Goal: Transaction & Acquisition: Obtain resource

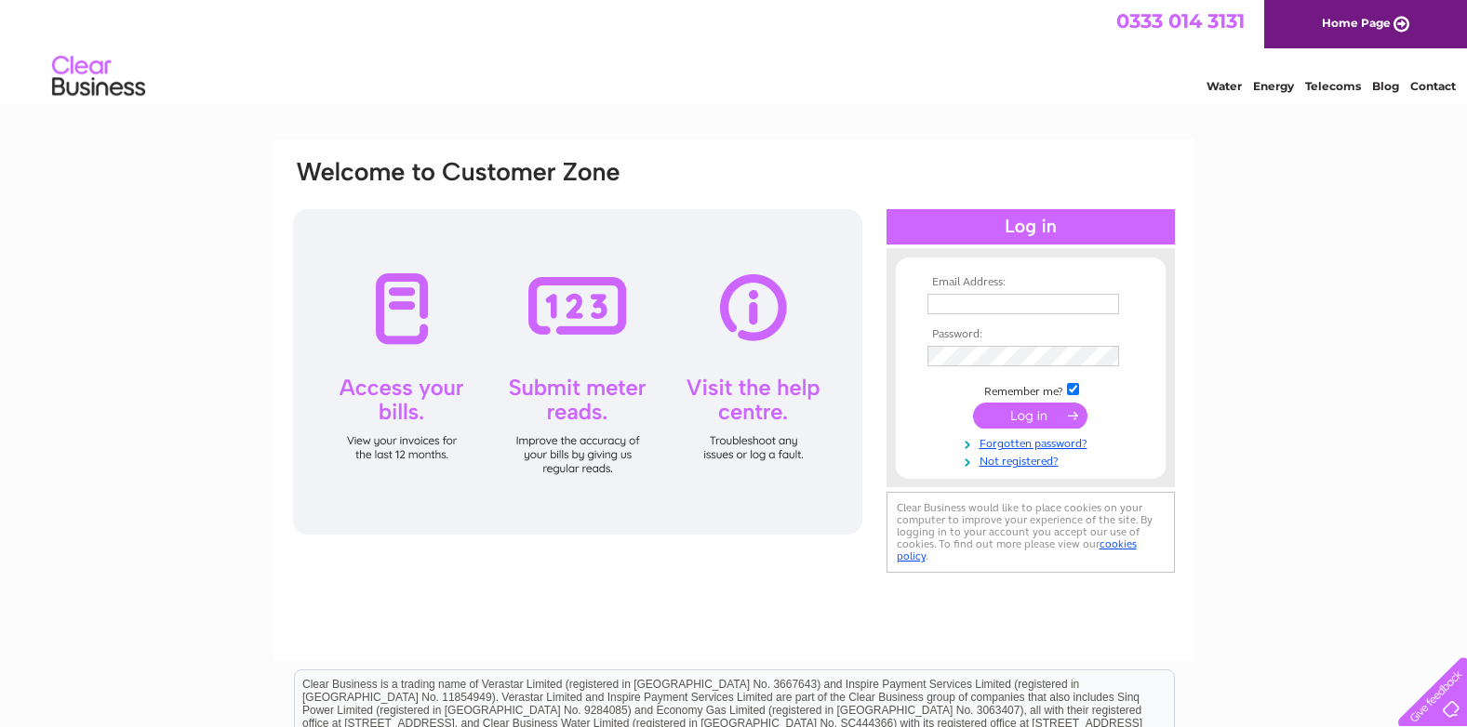
type input "embroiderybydesign@hotmail.co.uk"
click at [1023, 419] on input "submit" at bounding box center [1030, 416] width 114 height 26
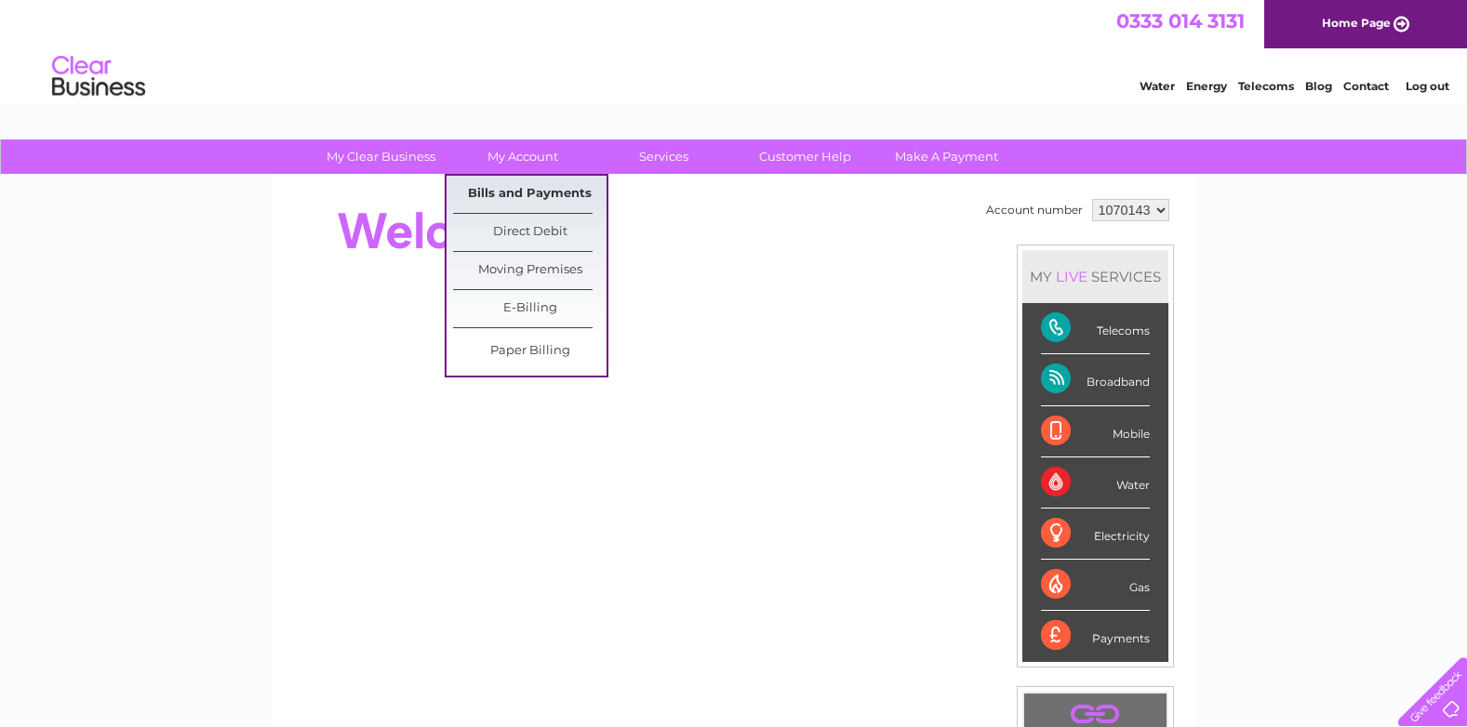
click at [527, 200] on link "Bills and Payments" at bounding box center [529, 194] width 153 height 37
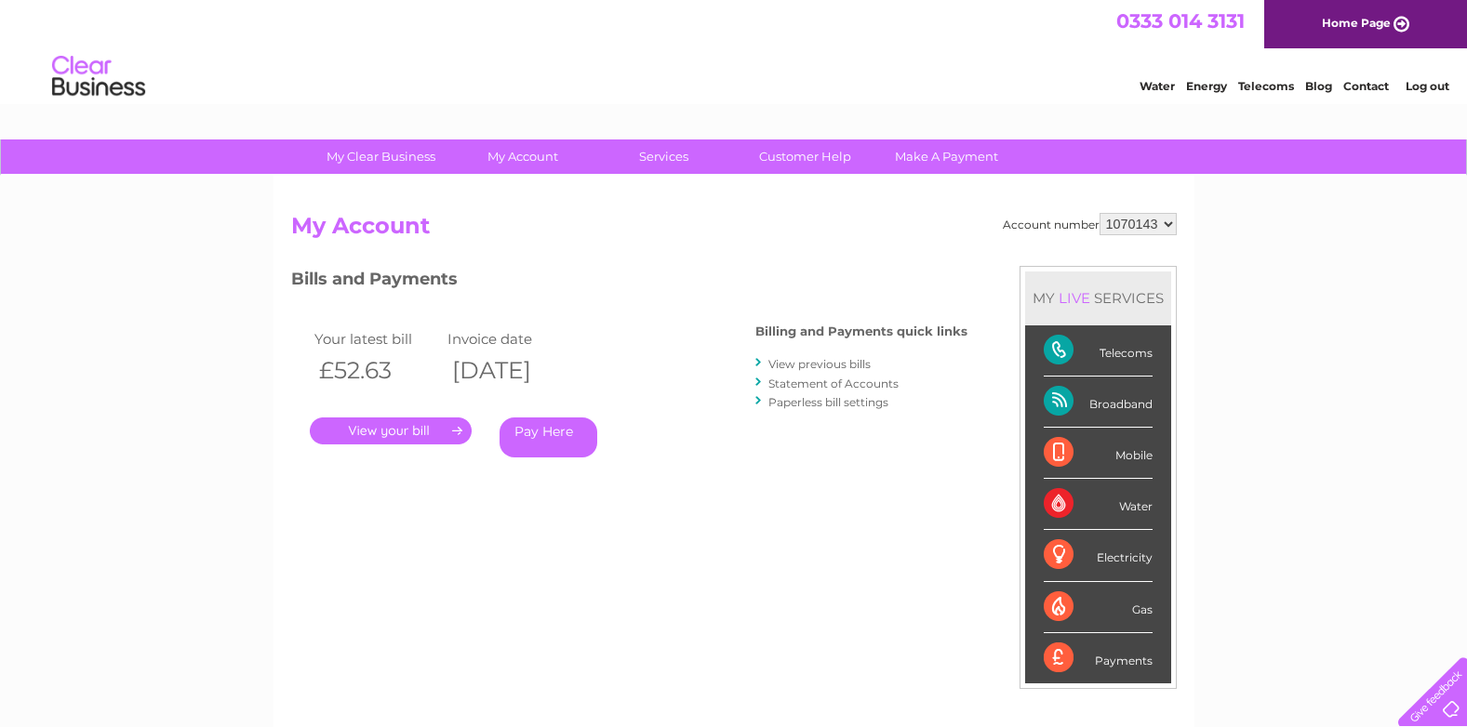
click at [343, 425] on link "." at bounding box center [391, 431] width 162 height 27
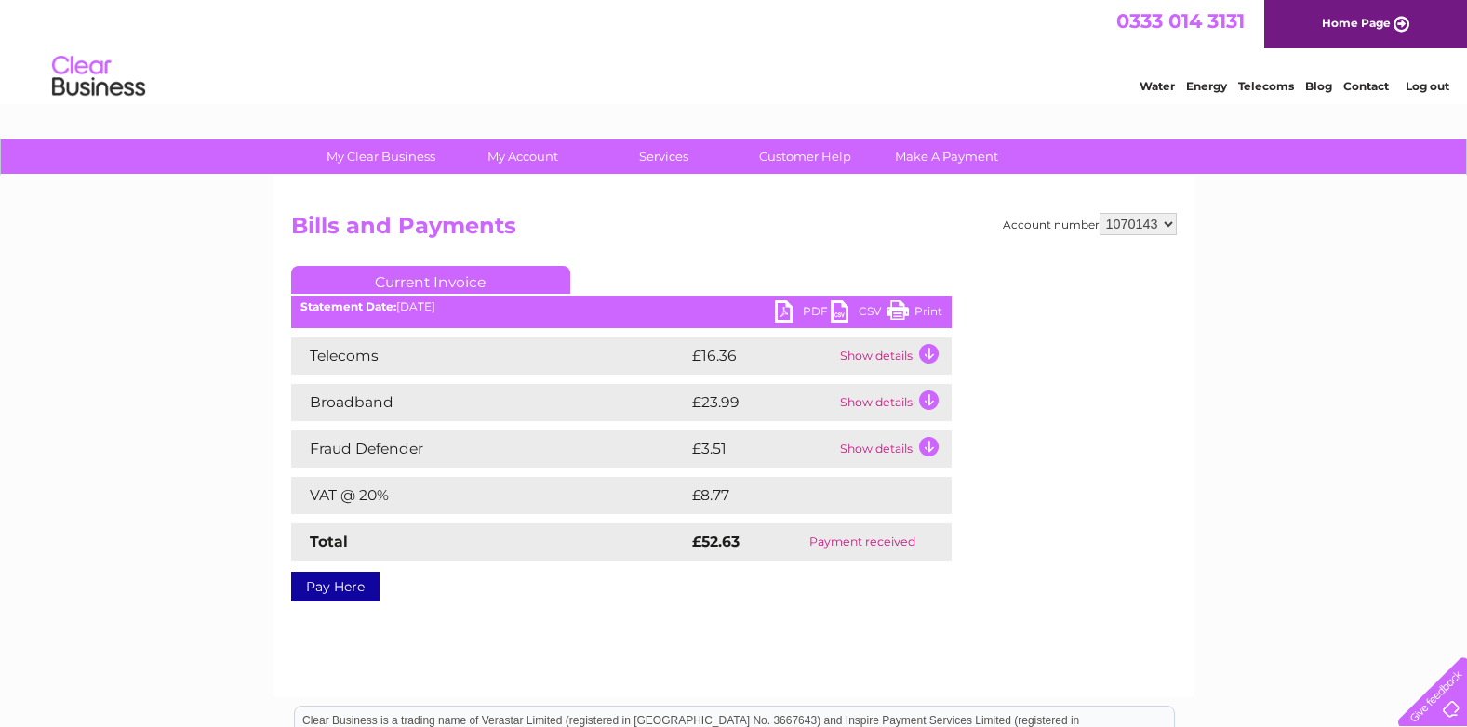
click at [792, 306] on link "PDF" at bounding box center [803, 313] width 56 height 27
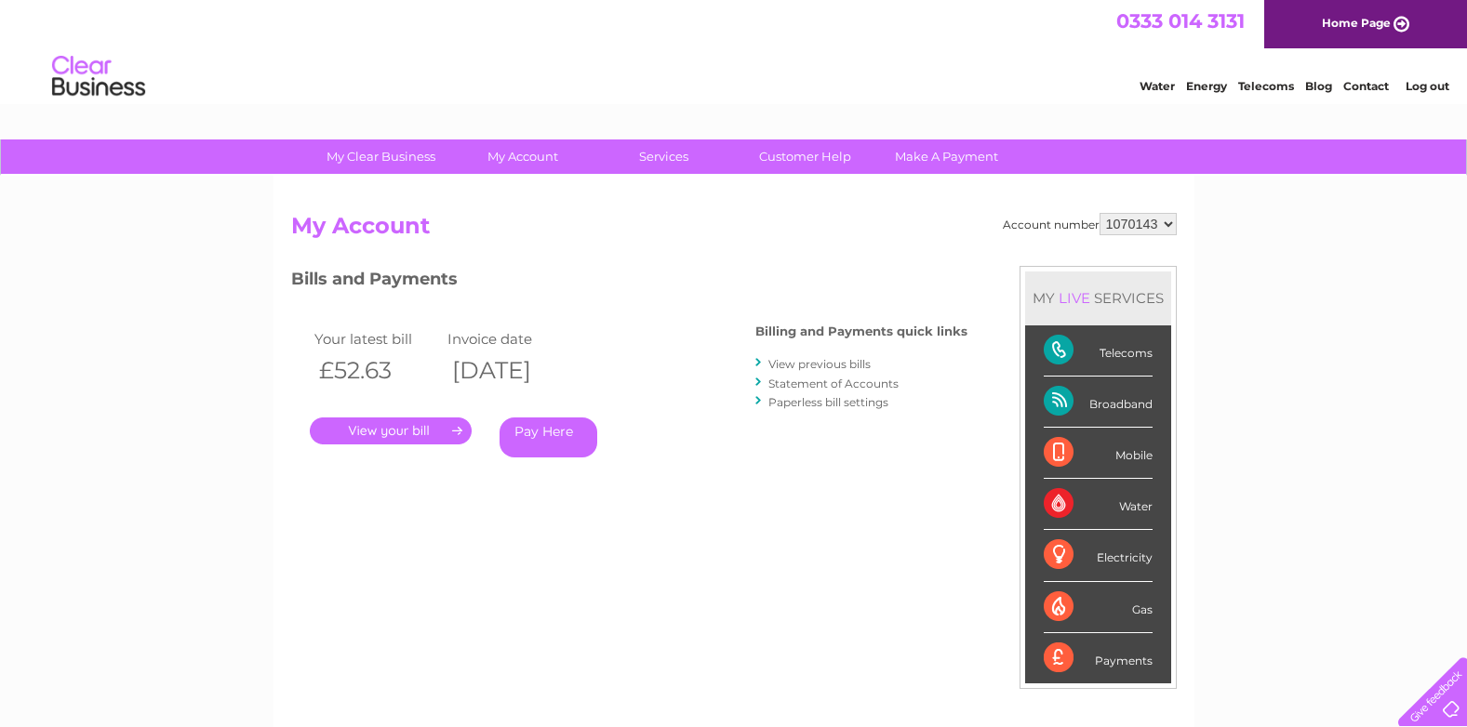
click at [820, 361] on link "View previous bills" at bounding box center [819, 364] width 102 height 14
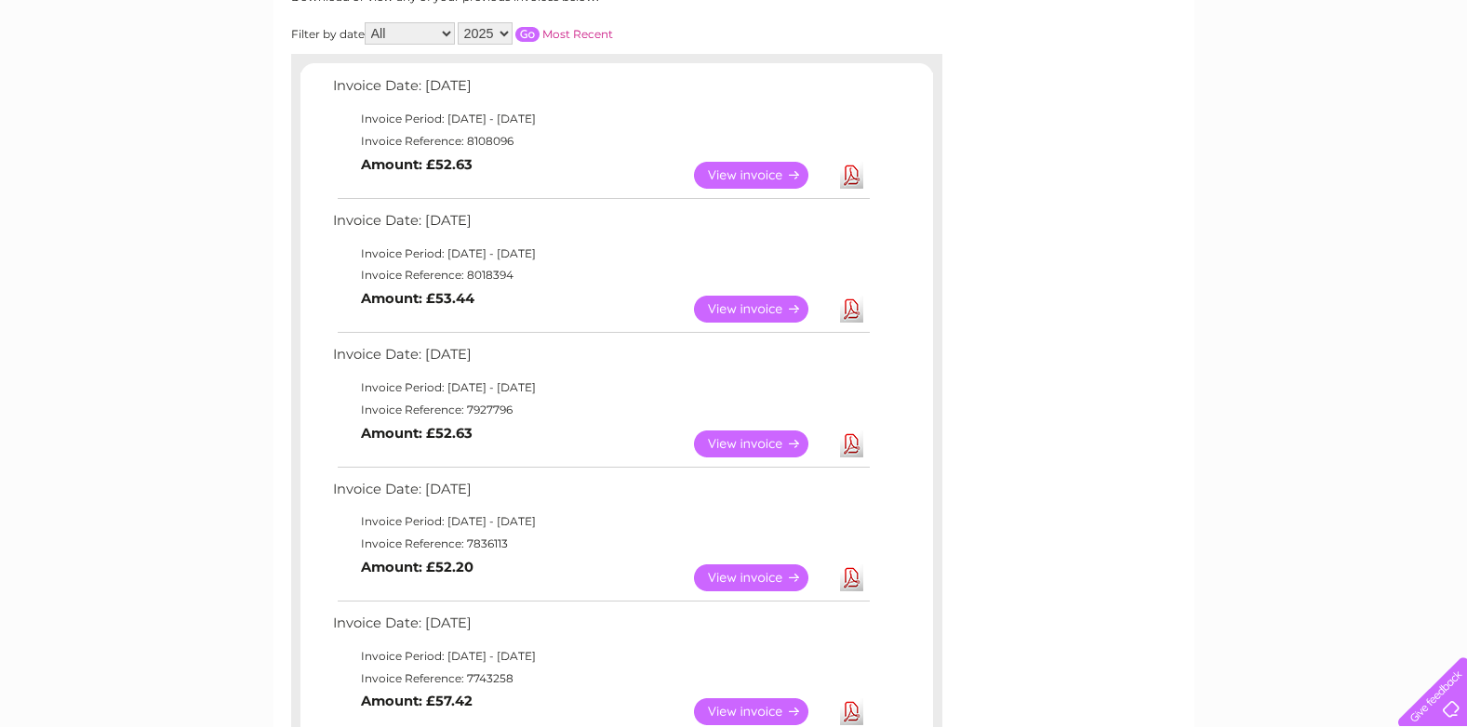
scroll to position [279, 0]
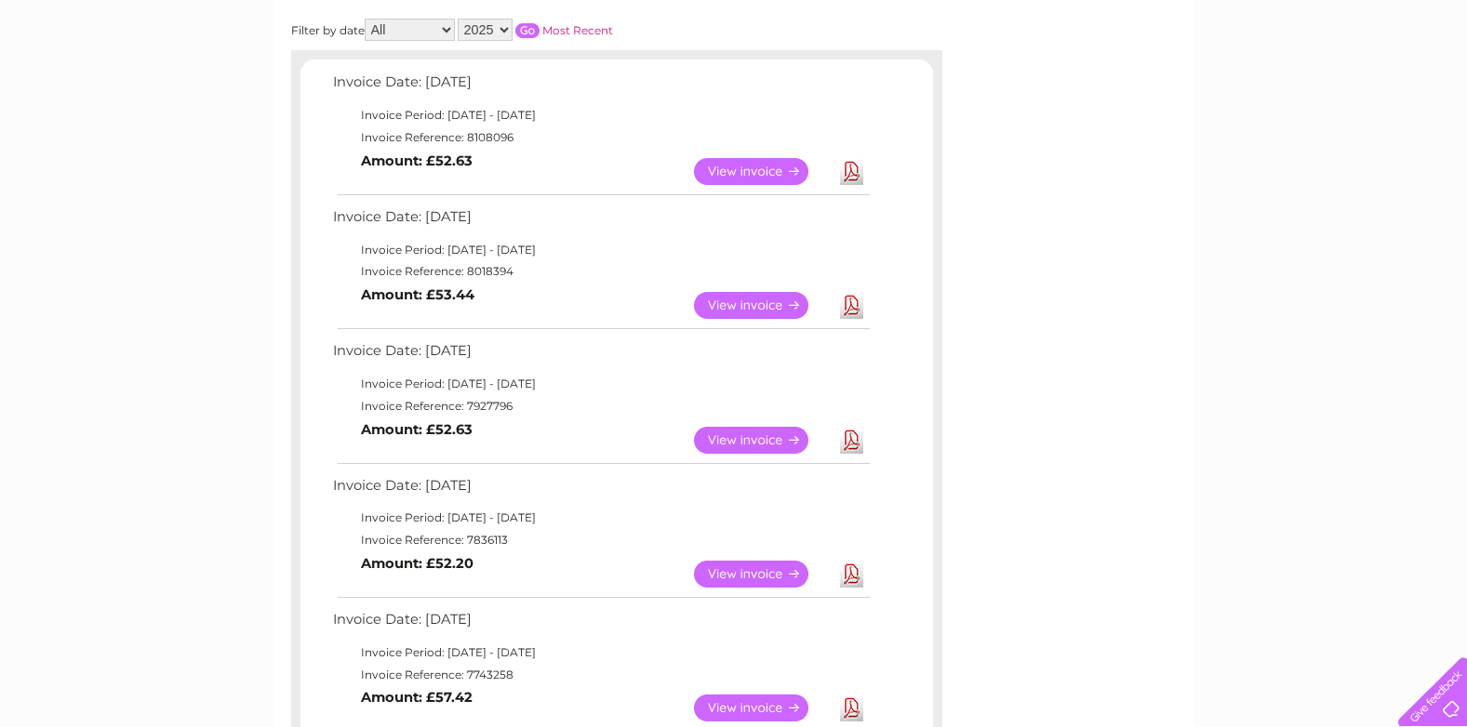
click at [737, 307] on link "View" at bounding box center [762, 305] width 137 height 27
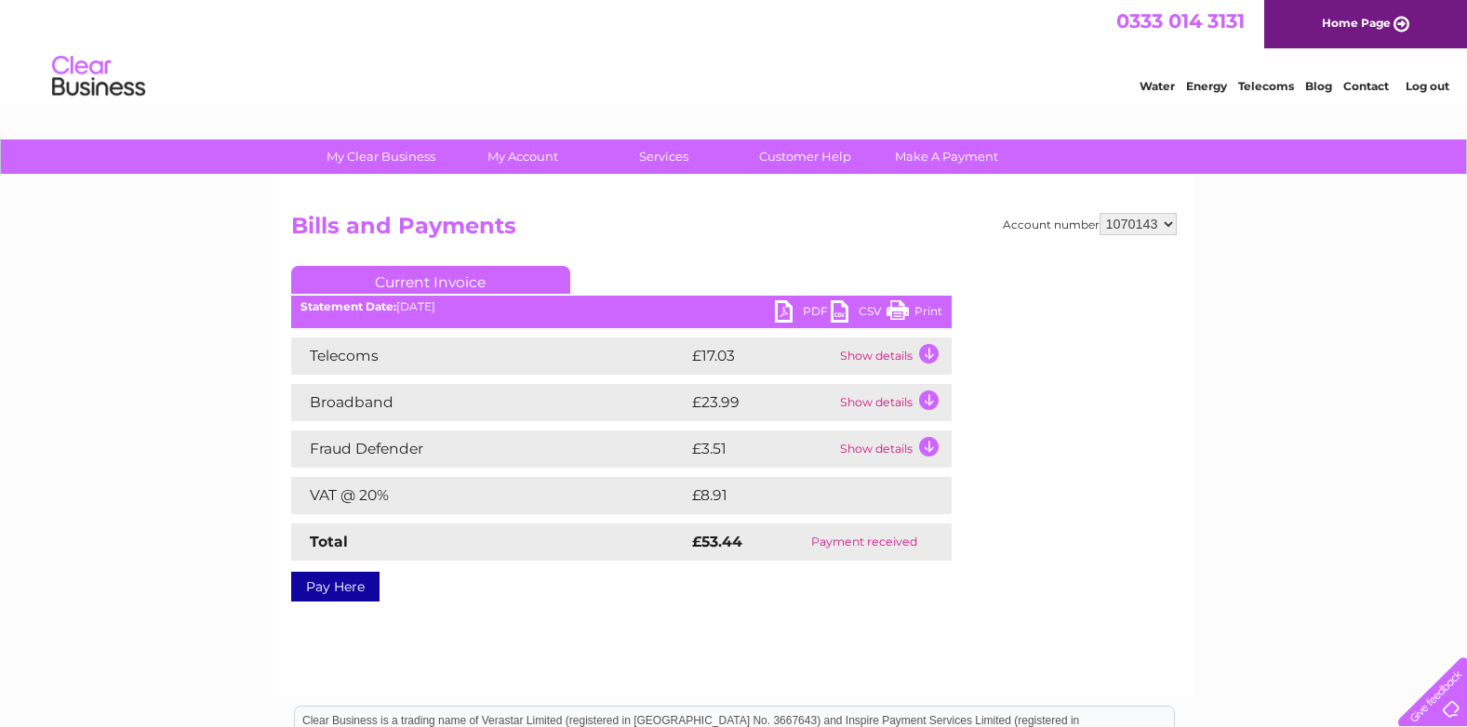
click at [804, 313] on link "PDF" at bounding box center [803, 313] width 56 height 27
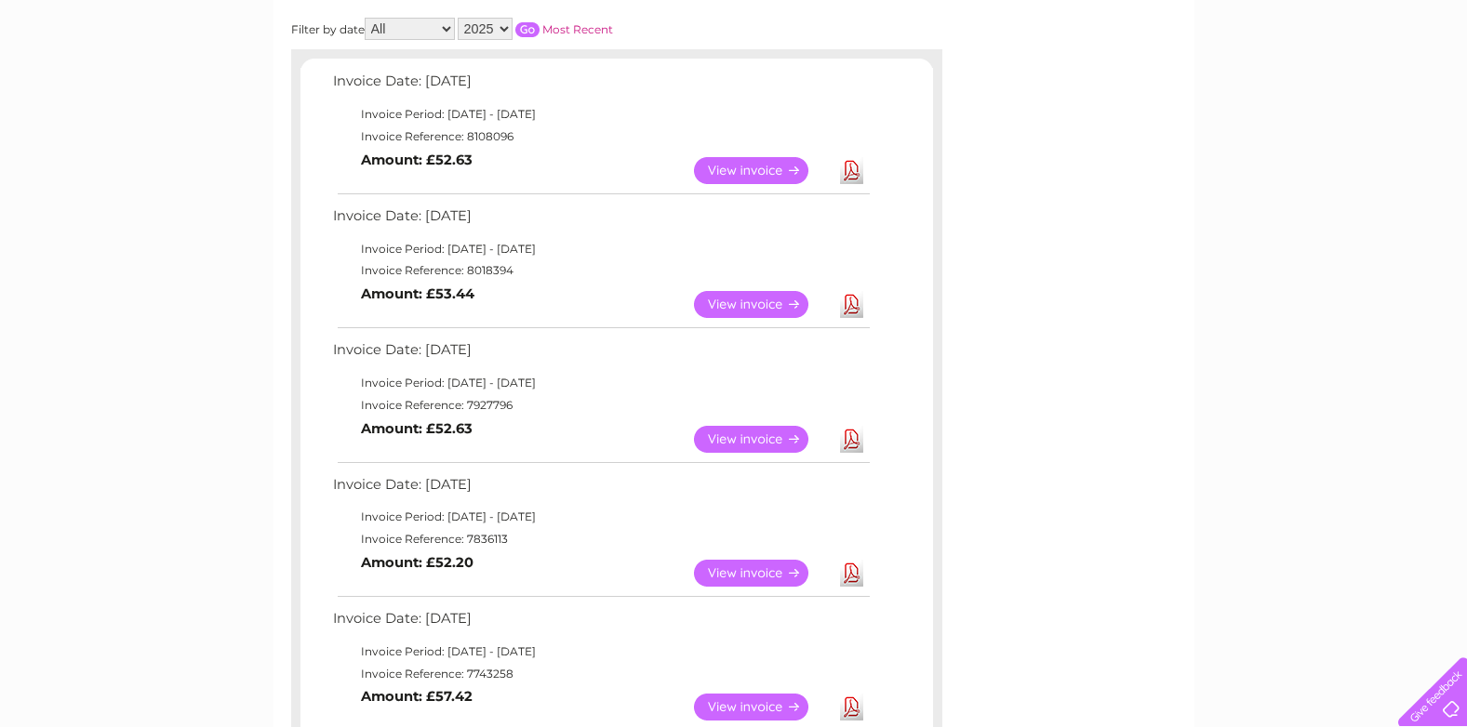
click at [755, 436] on link "View" at bounding box center [762, 439] width 137 height 27
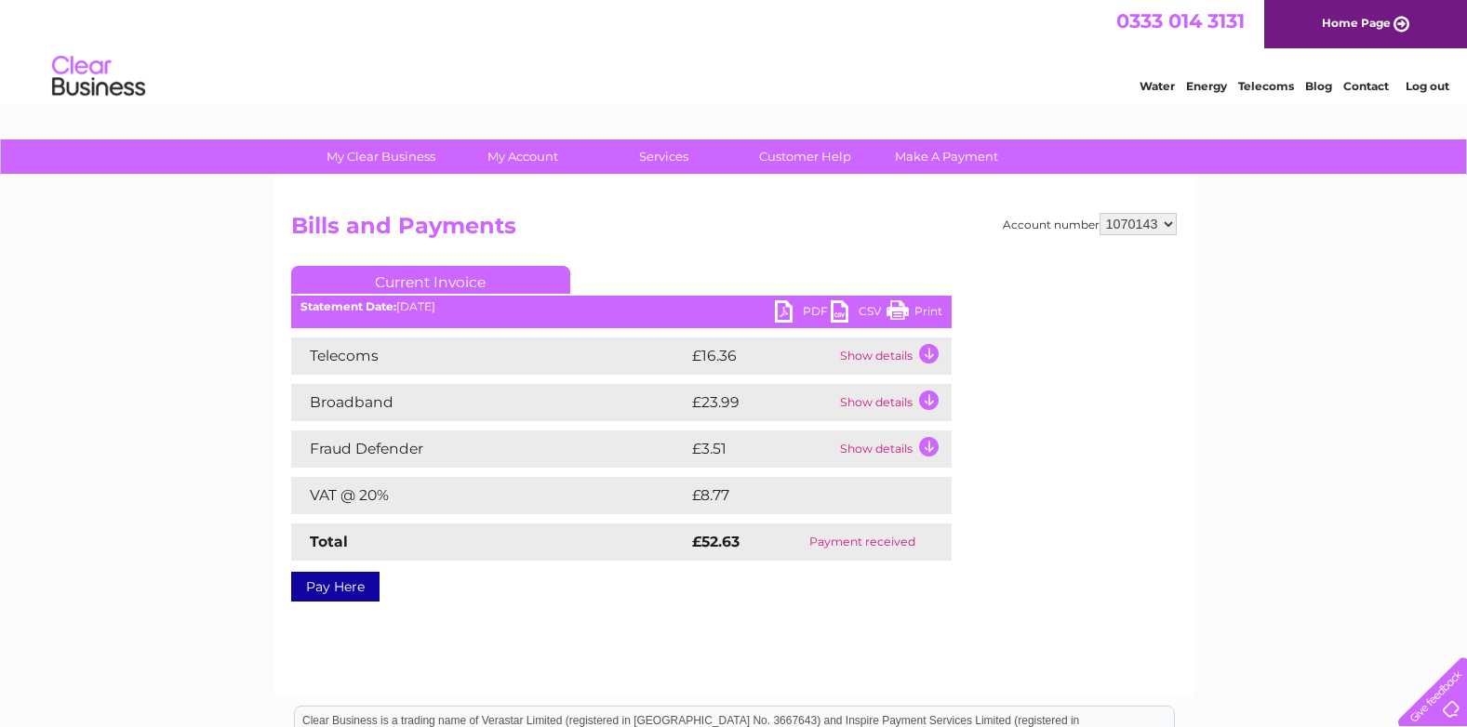
click at [808, 300] on ul "Current Invoice" at bounding box center [621, 283] width 660 height 34
click at [777, 315] on link "PDF" at bounding box center [803, 313] width 56 height 27
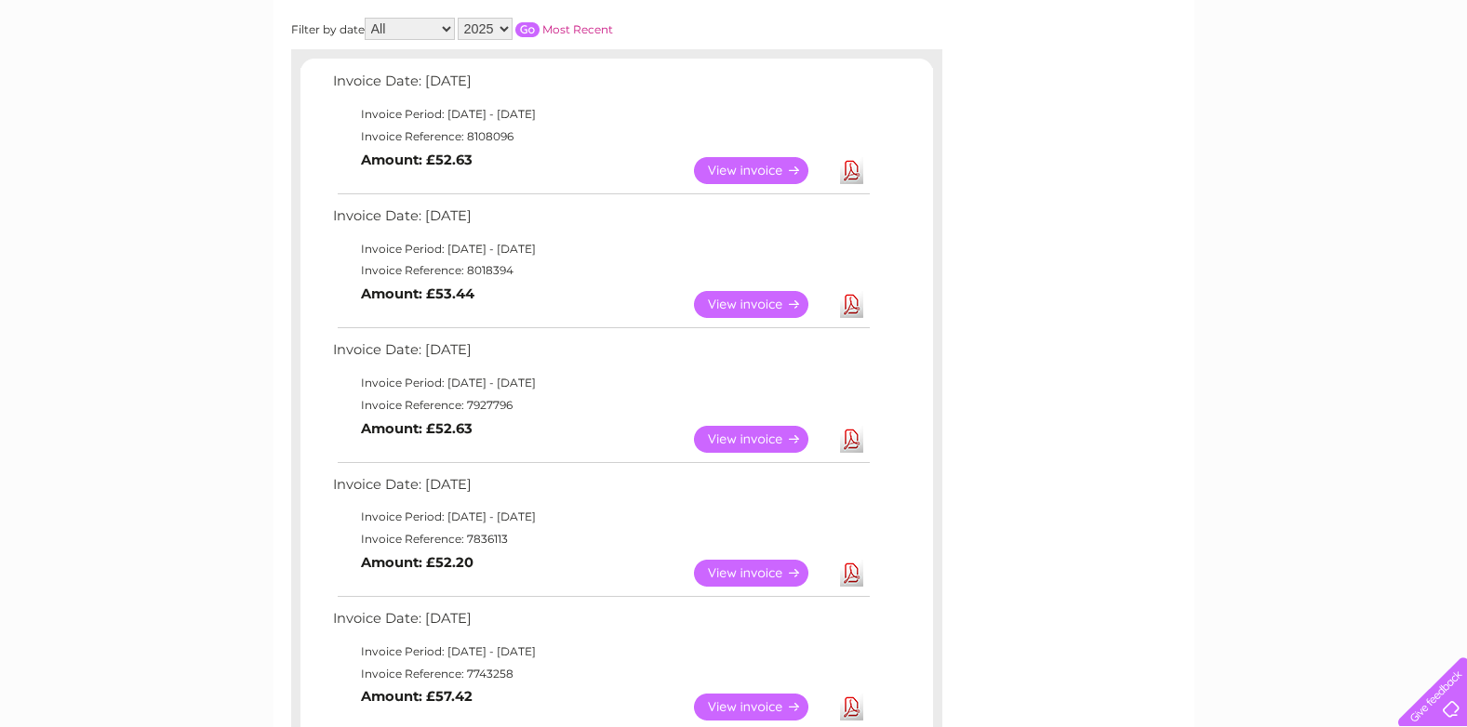
click at [751, 444] on link "View" at bounding box center [762, 439] width 137 height 27
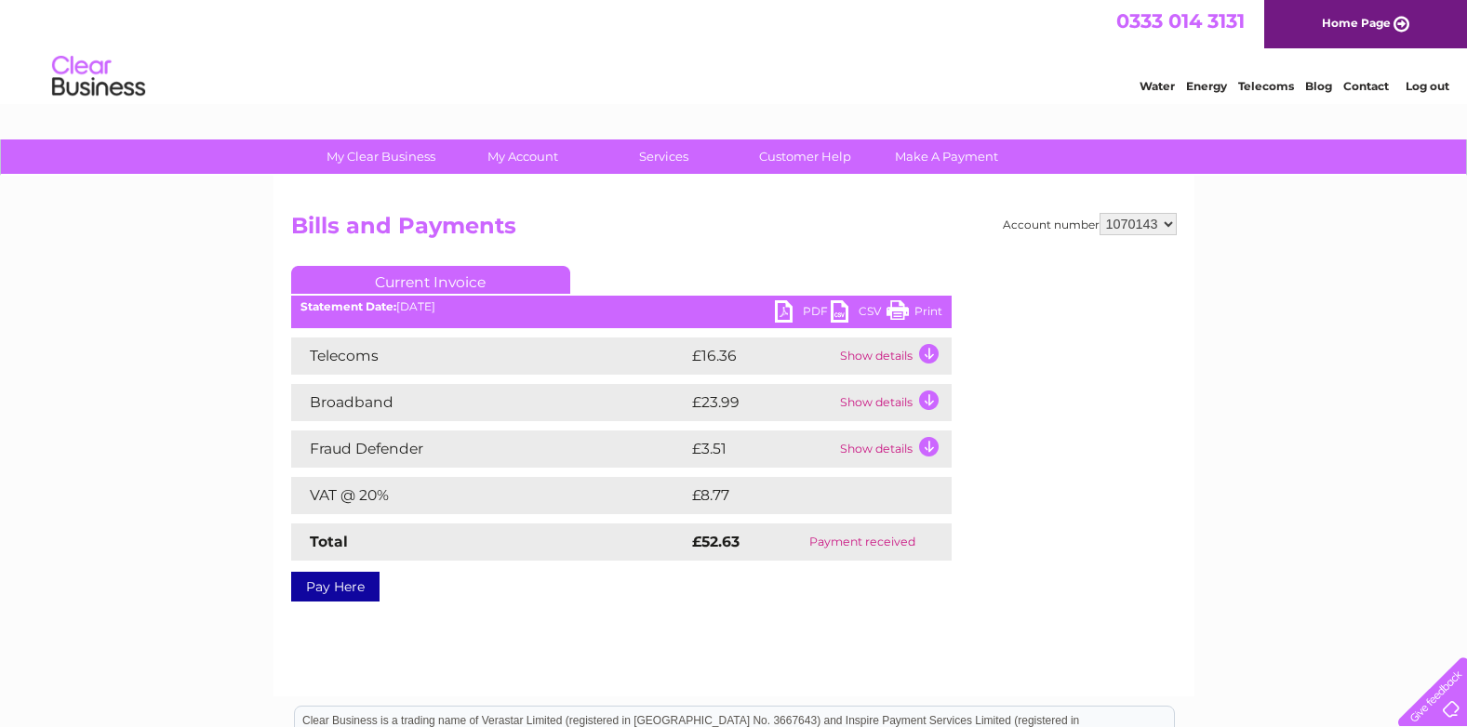
click at [803, 312] on link "PDF" at bounding box center [803, 313] width 56 height 27
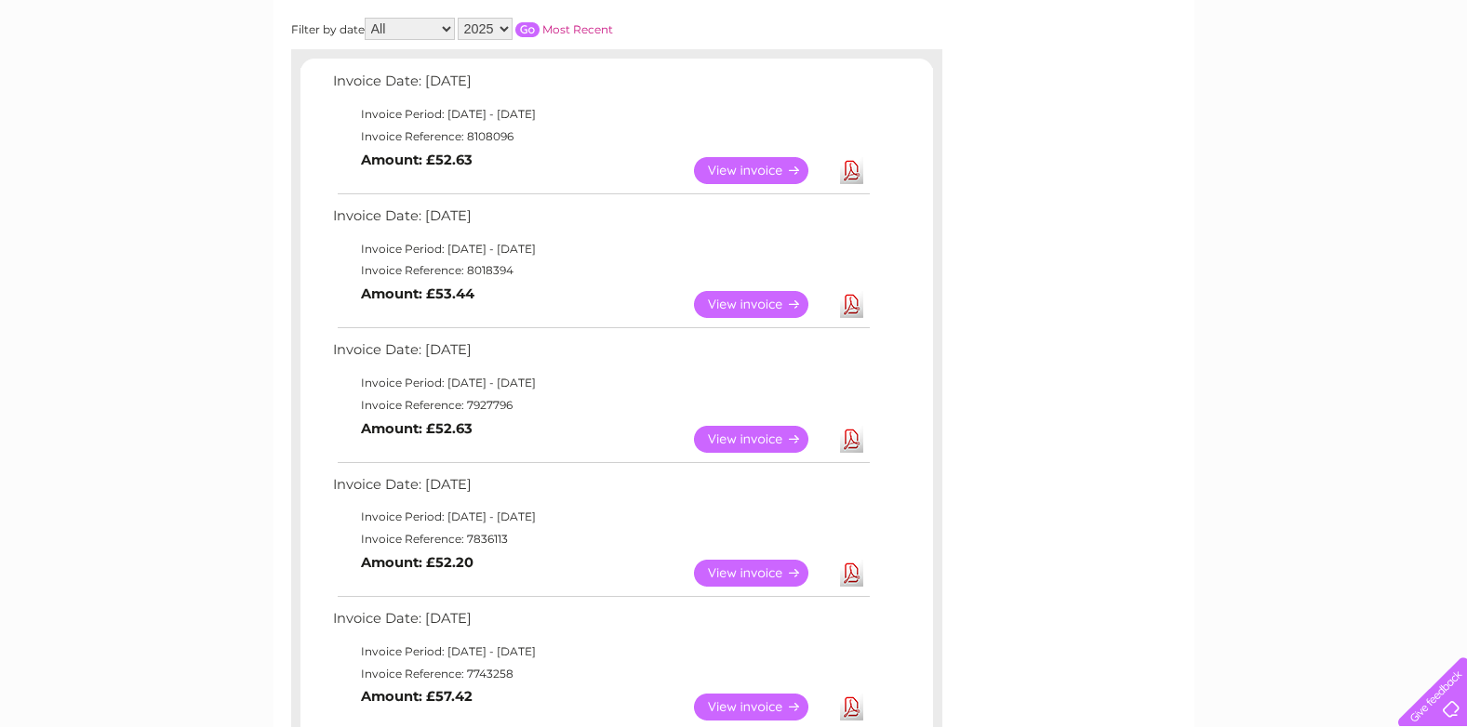
click at [736, 570] on link "View" at bounding box center [762, 573] width 137 height 27
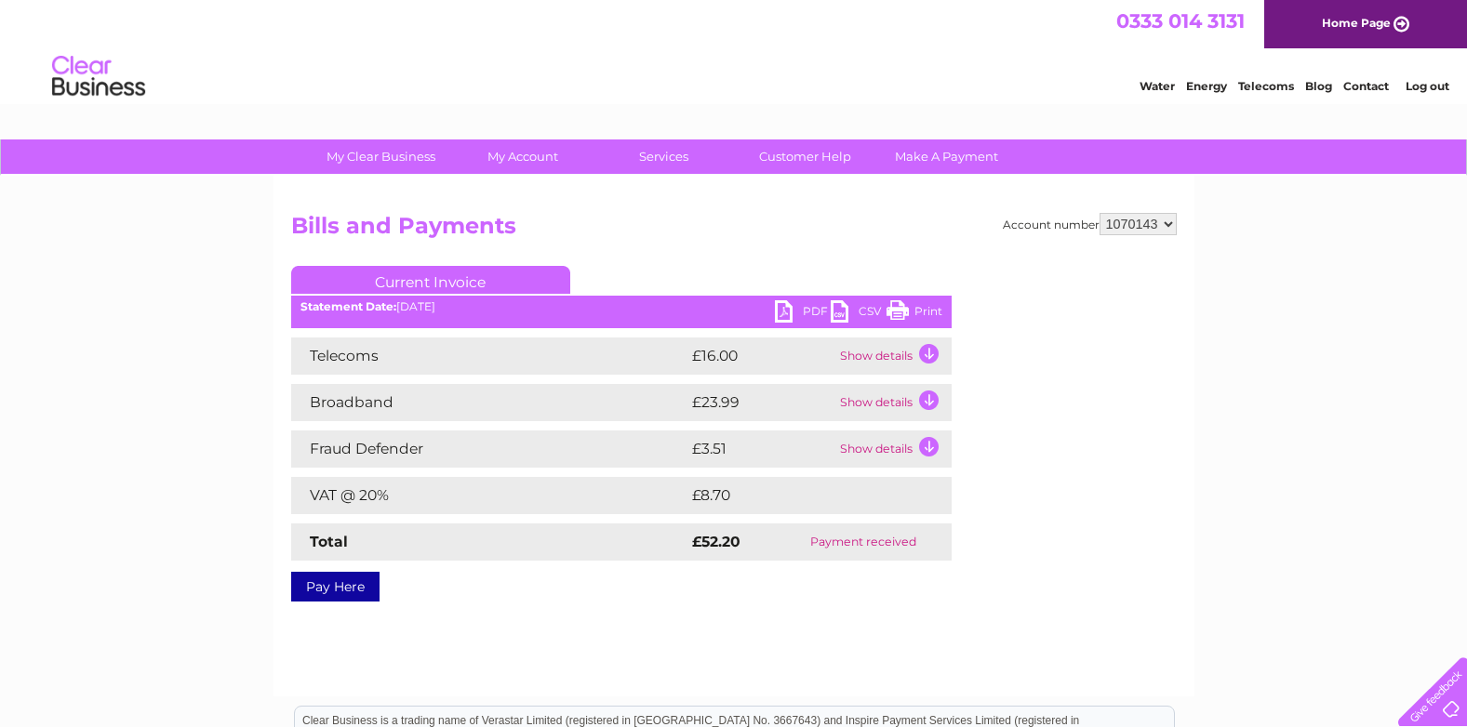
click at [801, 304] on link "PDF" at bounding box center [803, 313] width 56 height 27
